Goal: Information Seeking & Learning: Learn about a topic

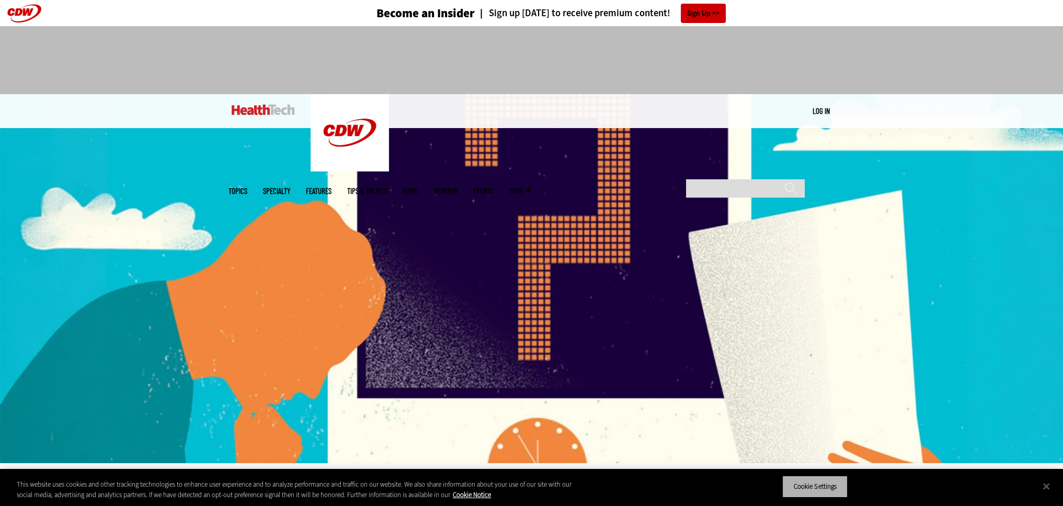
click at [834, 483] on button "Cookie Settings" at bounding box center [815, 487] width 65 height 22
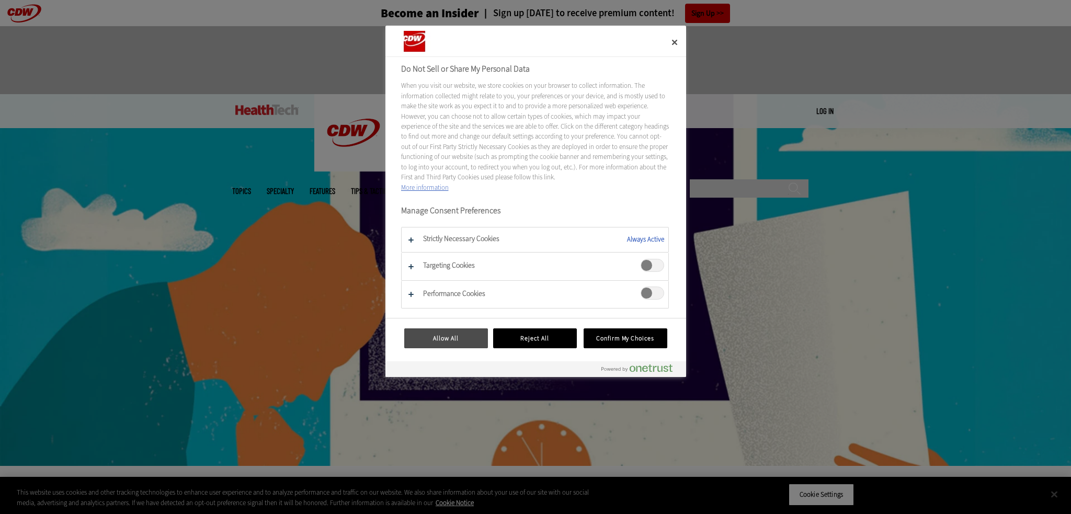
click at [432, 336] on button "Allow All" at bounding box center [446, 339] width 84 height 20
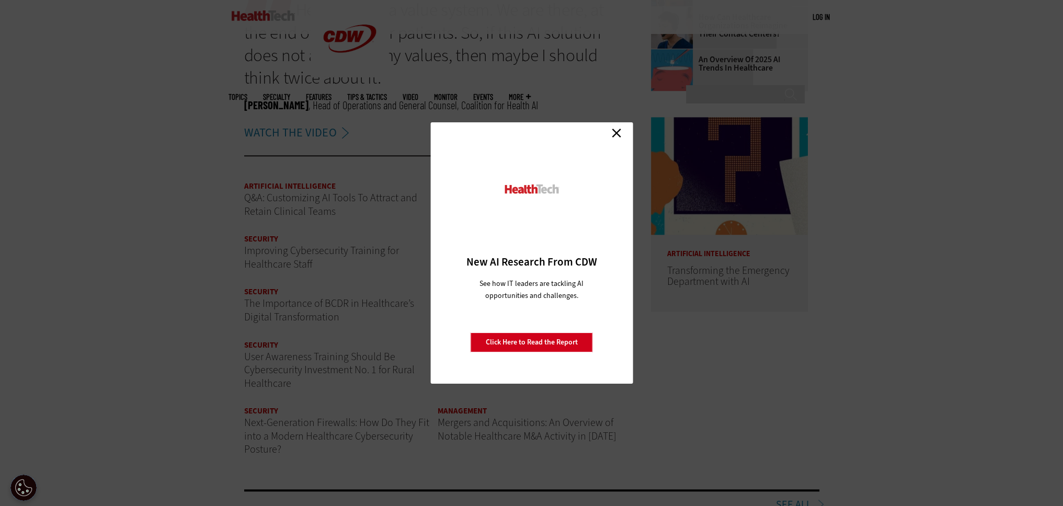
scroll to position [332, 0]
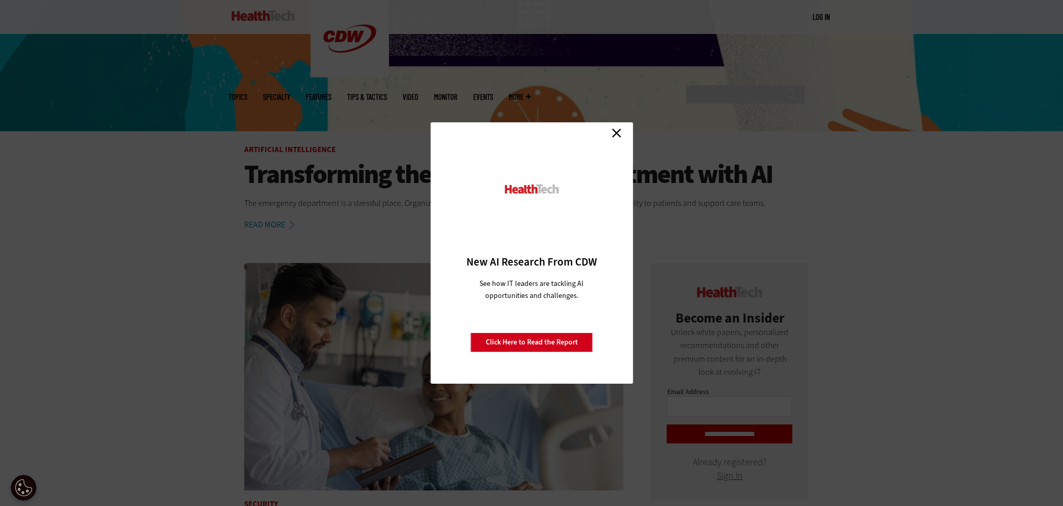
click at [618, 129] on link "Close" at bounding box center [617, 133] width 16 height 16
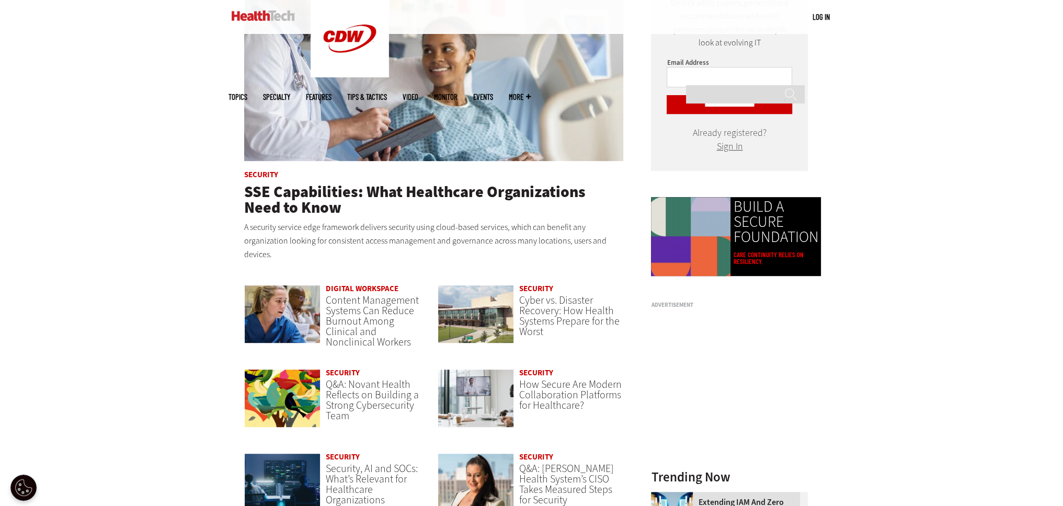
scroll to position [698, 0]
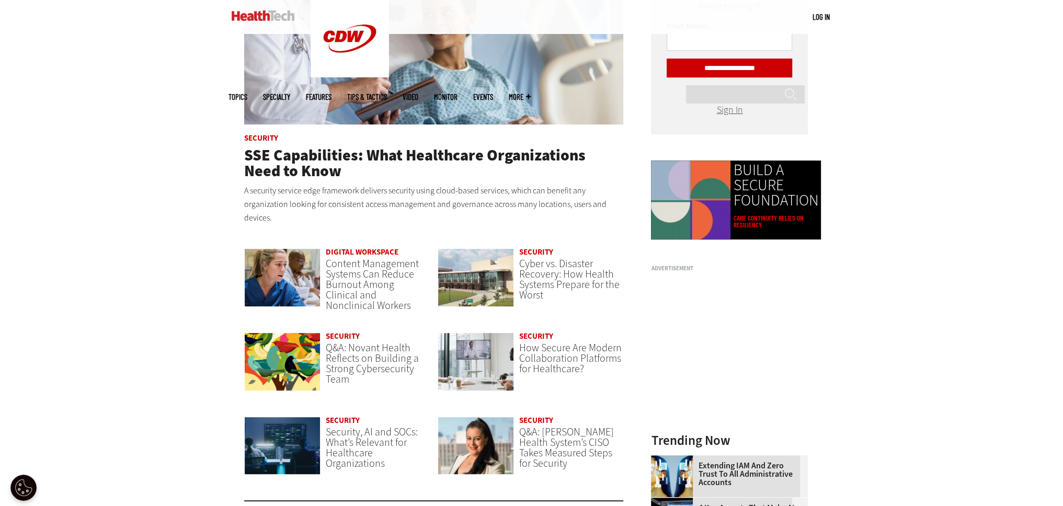
click at [542, 253] on link "Security" at bounding box center [536, 252] width 34 height 10
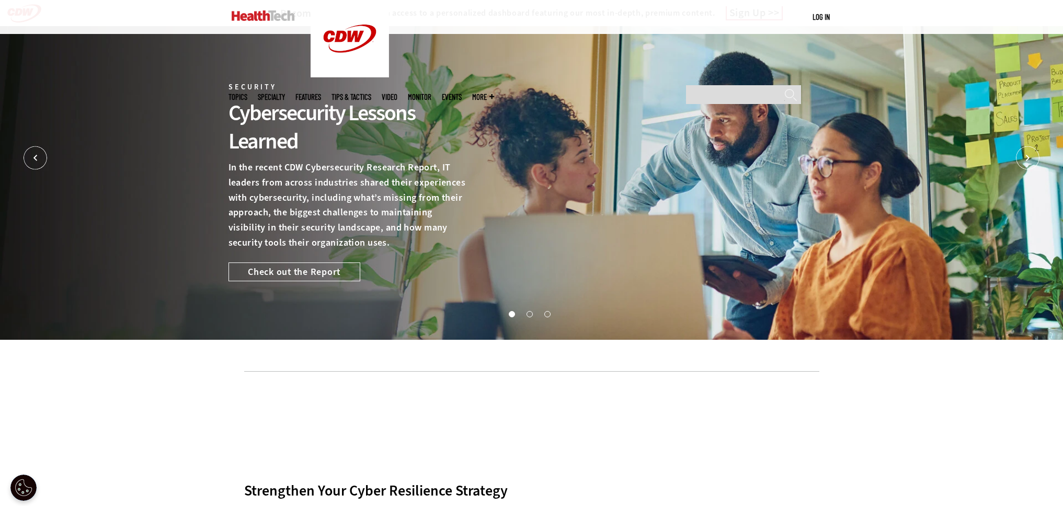
scroll to position [262, 0]
